Goal: Information Seeking & Learning: Learn about a topic

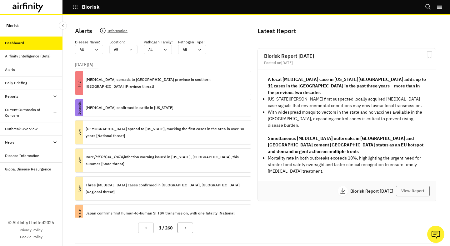
click at [32, 138] on div "News" at bounding box center [31, 142] width 63 height 13
click at [29, 167] on div "Media" at bounding box center [36, 170] width 53 height 6
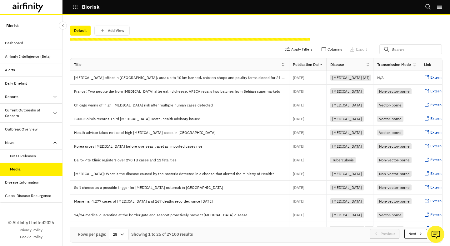
click at [77, 8] on icon "button" at bounding box center [75, 7] width 4 height 4
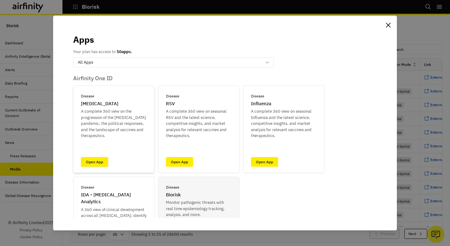
click at [104, 164] on link "Open App" at bounding box center [94, 162] width 27 height 10
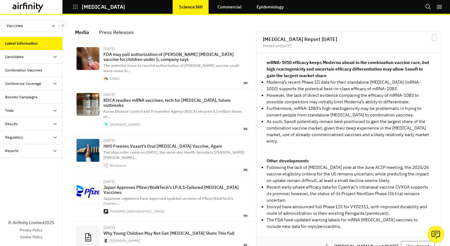
scroll to position [418, 188]
click at [90, 6] on p "[MEDICAL_DATA]" at bounding box center [103, 7] width 43 height 6
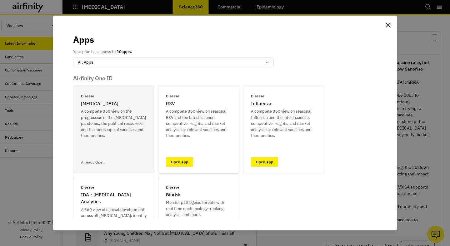
click at [185, 163] on link "Open App" at bounding box center [179, 162] width 27 height 10
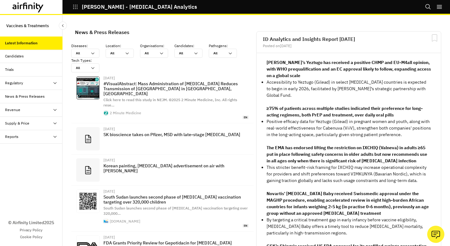
scroll to position [452, 188]
click at [33, 97] on div "News & Press Releases" at bounding box center [25, 97] width 40 height 6
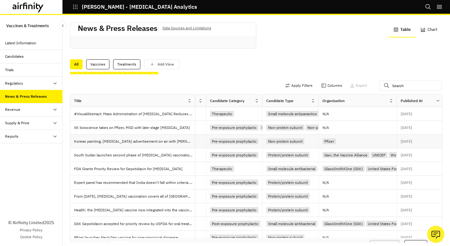
scroll to position [0, 318]
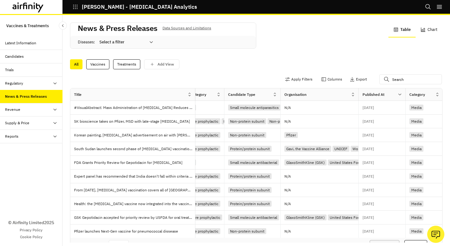
click at [74, 6] on icon "button" at bounding box center [76, 7] width 6 height 6
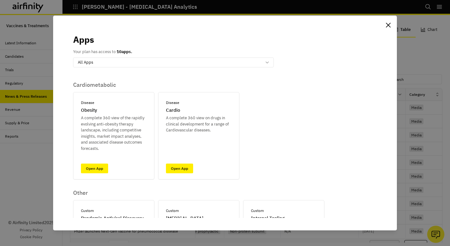
scroll to position [199, 0]
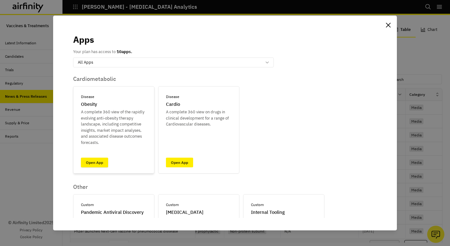
click at [101, 162] on link "Open App" at bounding box center [94, 163] width 27 height 10
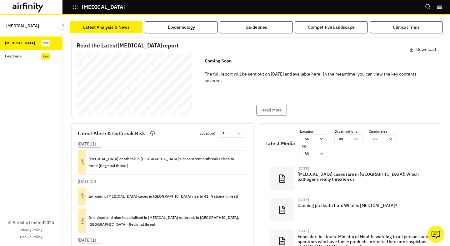
click at [71, 13] on div "Botulism" at bounding box center [62, 7] width 125 height 14
click at [73, 11] on button "Botulism" at bounding box center [99, 7] width 53 height 11
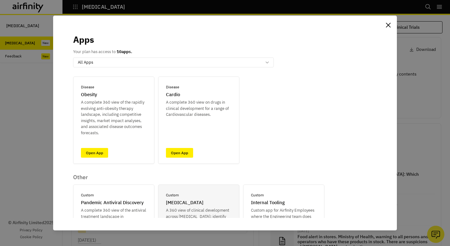
scroll to position [80, 0]
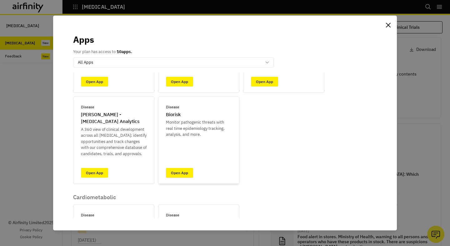
click at [180, 176] on link "Open App" at bounding box center [179, 173] width 27 height 10
